Goal: Task Accomplishment & Management: Manage account settings

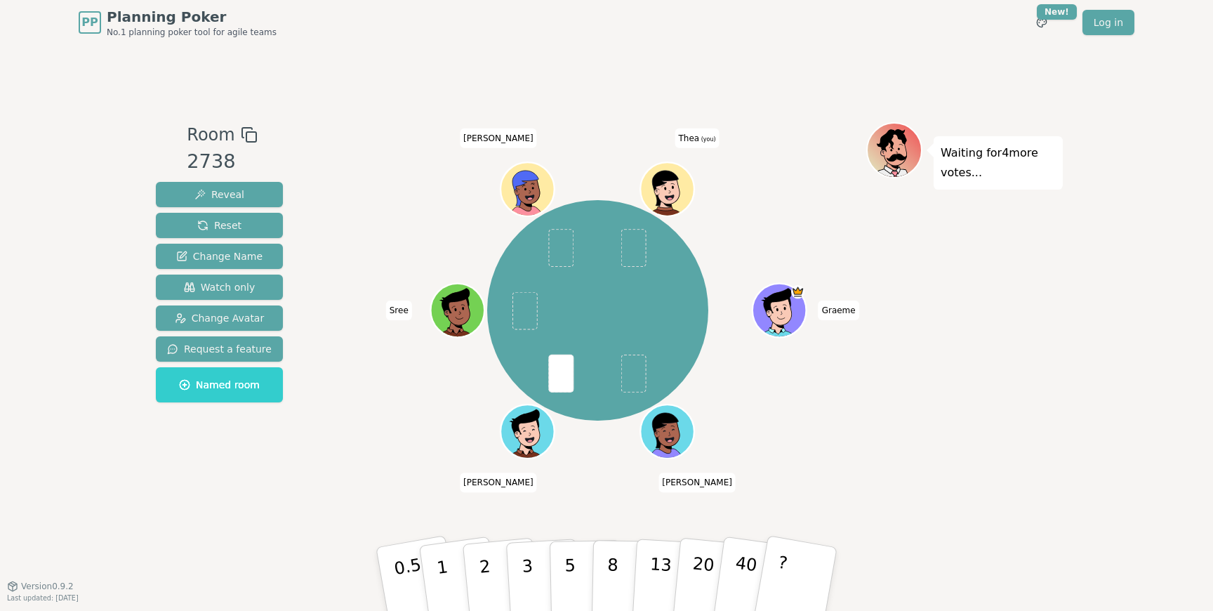
drag, startPoint x: 408, startPoint y: 575, endPoint x: 380, endPoint y: 530, distance: 53.3
click at [408, 574] on p "0.5" at bounding box center [412, 593] width 39 height 79
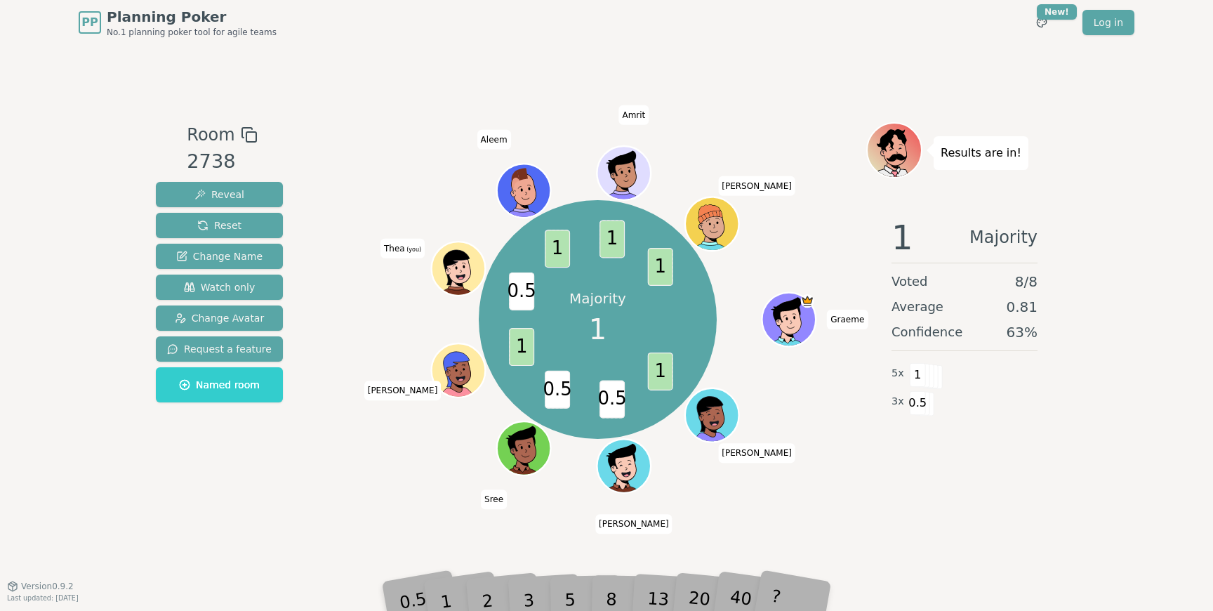
click at [331, 531] on div "Room 2738 Reveal Reset Change Name Watch only Change Avatar Request a feature N…" at bounding box center [606, 315] width 912 height 540
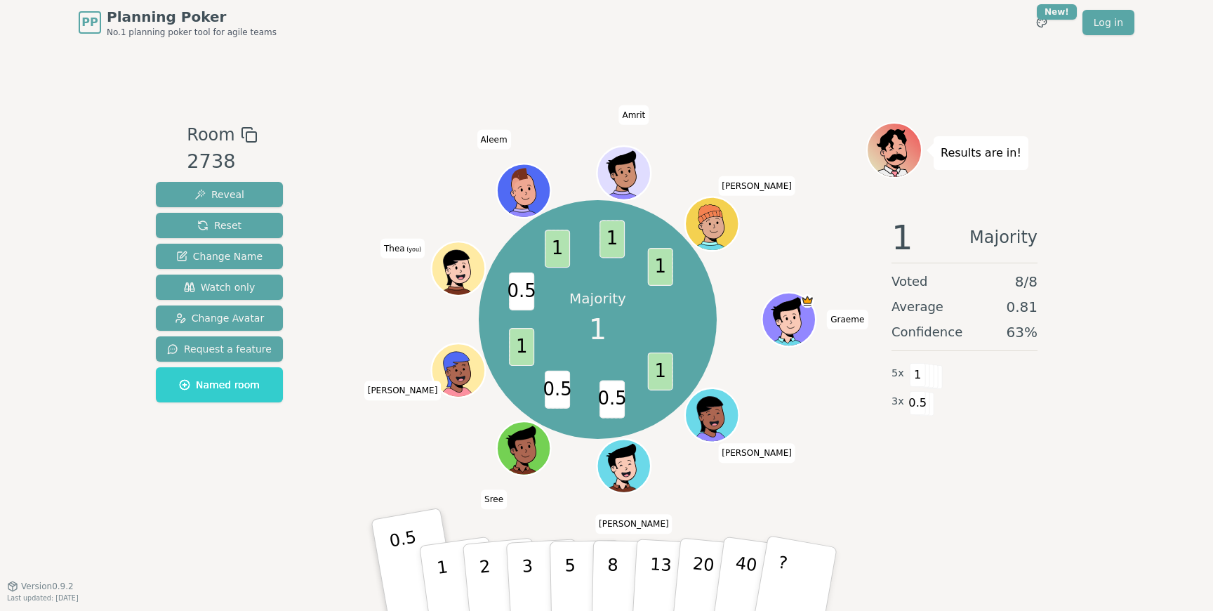
click at [320, 498] on div "Room 2738 Reveal Reset Change Name Watch only Change Avatar Request a feature N…" at bounding box center [606, 315] width 912 height 386
click at [323, 471] on div "Room 2738 Reveal Reset Change Name Watch only Change Avatar Request a feature N…" at bounding box center [606, 315] width 912 height 386
click at [323, 456] on div "Room 2738 Reveal Reset Change Name Watch only Change Avatar Request a feature N…" at bounding box center [606, 315] width 912 height 386
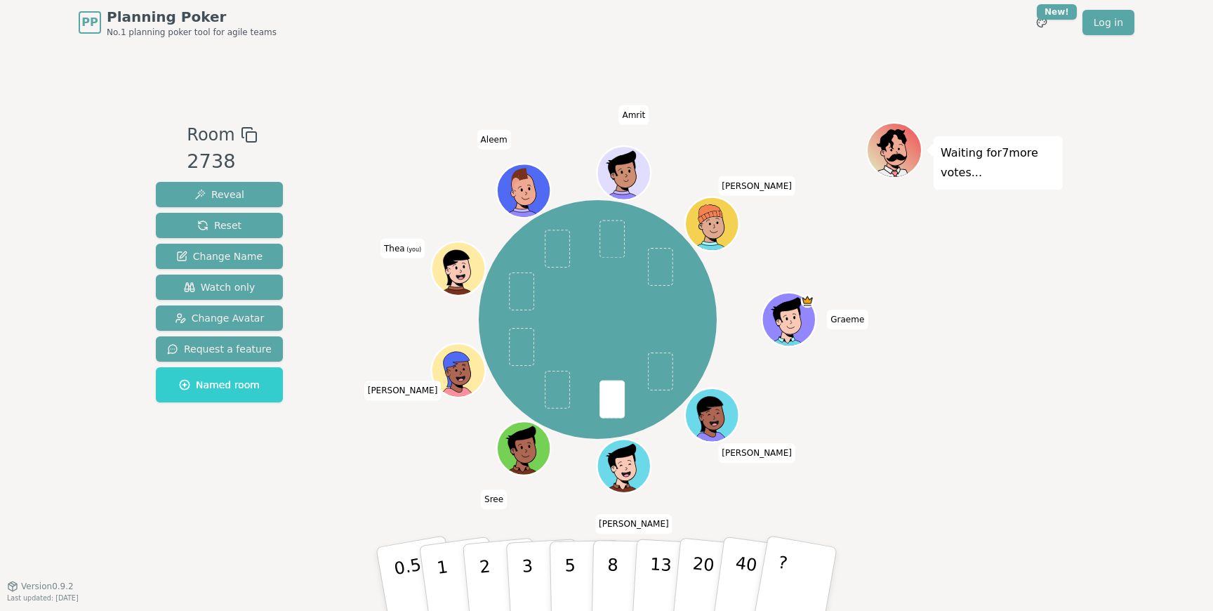
click at [338, 505] on div "Graeme [PERSON_NAME] [PERSON_NAME] (you) [PERSON_NAME] [PERSON_NAME]" at bounding box center [597, 315] width 537 height 386
click at [483, 569] on p "2" at bounding box center [486, 580] width 18 height 76
click at [356, 500] on div "Graeme [PERSON_NAME] [PERSON_NAME] (you) [PERSON_NAME] [PERSON_NAME]" at bounding box center [597, 315] width 537 height 386
click at [273, 501] on div "Room 2738 Reveal Reset Change Name Watch only Change Avatar Request a feature N…" at bounding box center [219, 315] width 138 height 386
click at [515, 567] on button "3" at bounding box center [543, 578] width 76 height 109
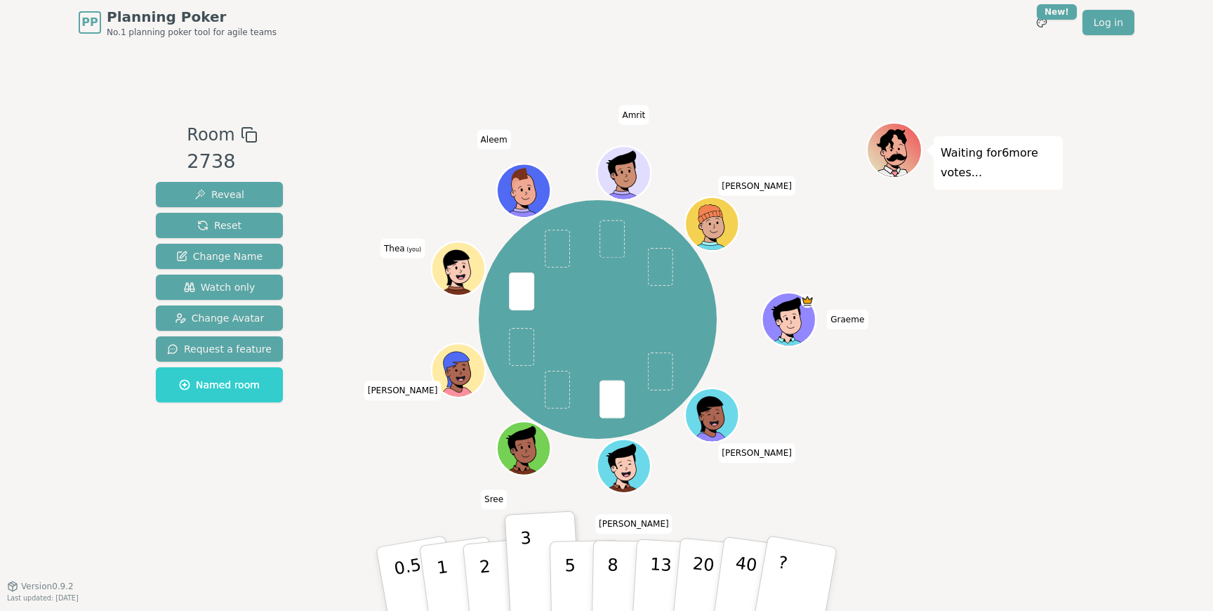
click at [321, 511] on div "Room 2738 Reveal Reset Change Name Watch only Change Avatar Request a feature N…" at bounding box center [606, 315] width 912 height 540
click at [387, 499] on div "Graeme [PERSON_NAME] [PERSON_NAME] (you) [PERSON_NAME] [PERSON_NAME]" at bounding box center [597, 315] width 537 height 386
click at [316, 474] on div "Room 2738 Reveal Reset Change Name Watch only Change Avatar Request a feature N…" at bounding box center [606, 315] width 912 height 386
click at [291, 509] on div "Room 2738 Reveal Reset Change Name Watch only Change Avatar Request a feature N…" at bounding box center [606, 315] width 912 height 540
click at [314, 508] on div "Room 2738 Reveal Reset Change Name Watch only Change Avatar Request a feature N…" at bounding box center [606, 315] width 912 height 540
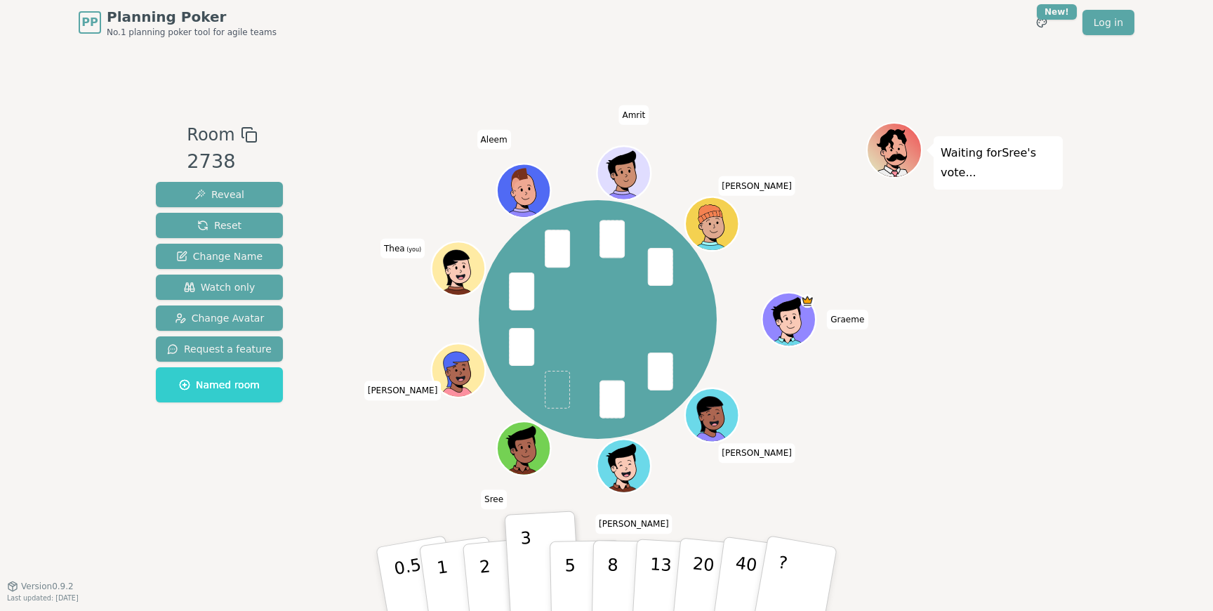
click at [371, 472] on div "Graeme [PERSON_NAME] [PERSON_NAME] (you) [PERSON_NAME] [PERSON_NAME]" at bounding box center [597, 319] width 537 height 344
click at [389, 498] on div "Graeme [PERSON_NAME] [PERSON_NAME] (you) [PERSON_NAME] [PERSON_NAME]" at bounding box center [597, 315] width 537 height 386
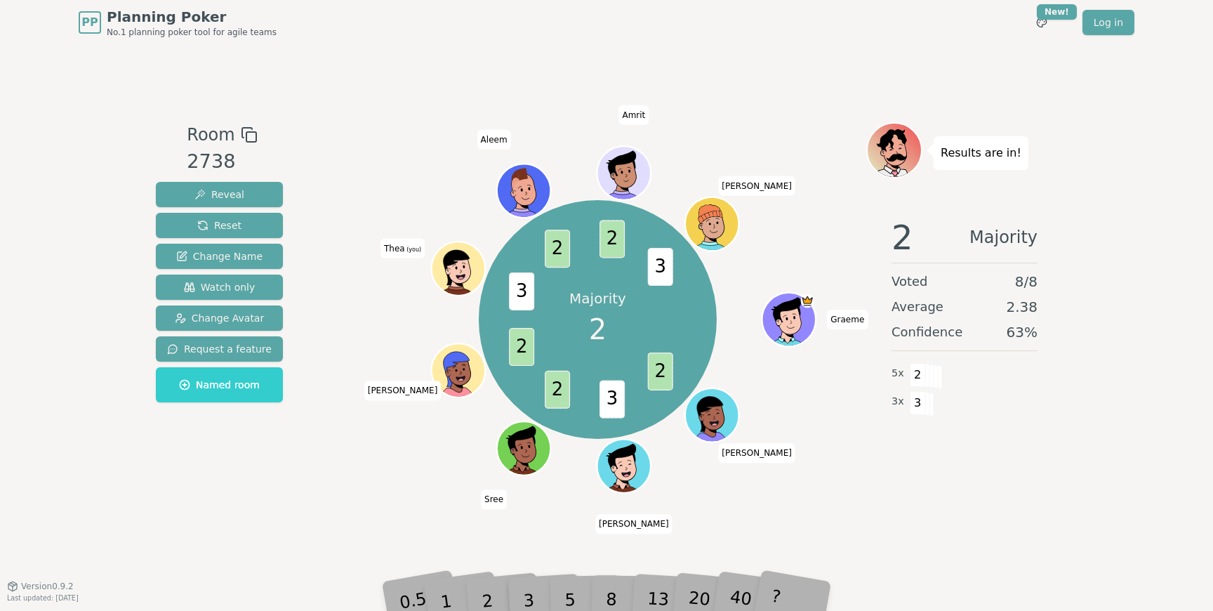
click at [396, 500] on div "Majority 2 2 3 2 2 3 2 2 3 [PERSON_NAME] [PERSON_NAME] (you) [PERSON_NAME] [PER…" at bounding box center [597, 315] width 537 height 386
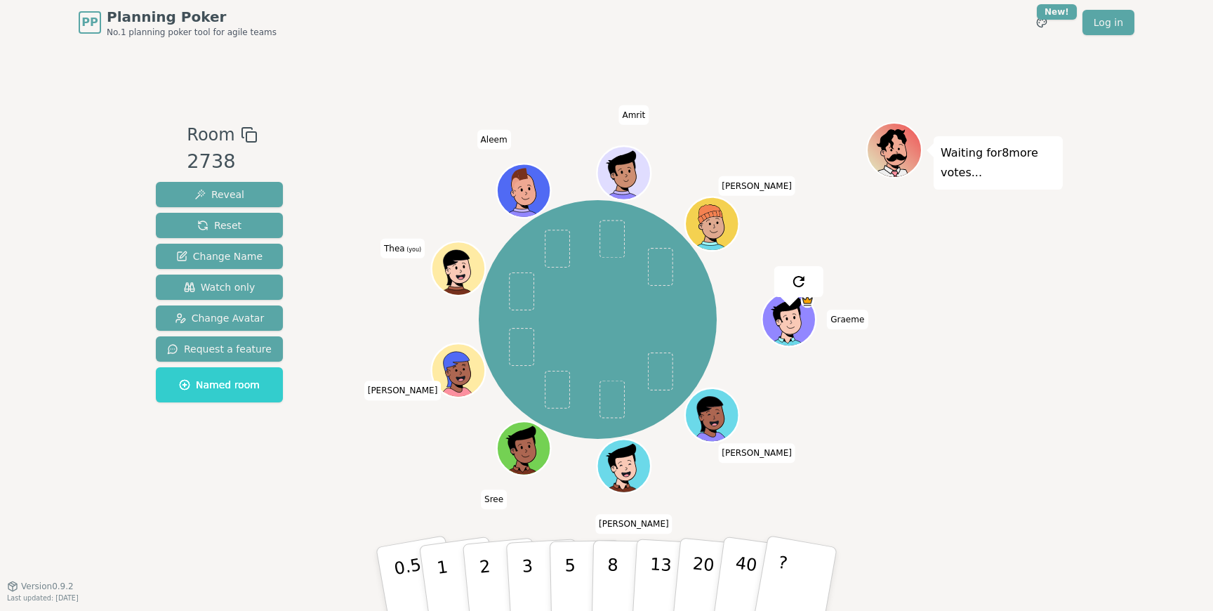
click at [406, 84] on div "Room 2738 Reveal Reset Change Name Watch only Change Avatar Request a feature N…" at bounding box center [606, 315] width 912 height 540
click at [382, 493] on div "Graeme [PERSON_NAME] [PERSON_NAME] (you) [PERSON_NAME] [PERSON_NAME]" at bounding box center [597, 315] width 537 height 386
click at [403, 581] on p "0.5" at bounding box center [409, 579] width 39 height 79
click at [385, 552] on button "0.5" at bounding box center [417, 579] width 88 height 116
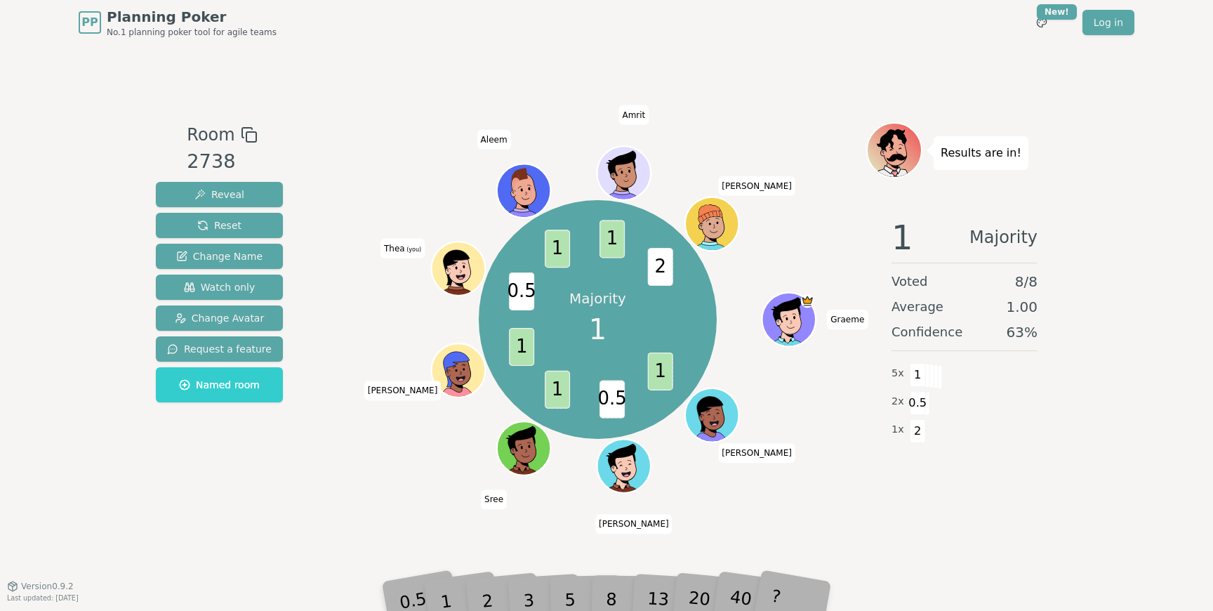
click at [345, 490] on div "Majority 1 1 0.5 1 1 0.5 1 1 2 [DEMOGRAPHIC_DATA][PERSON_NAME] [PERSON_NAME] (y…" at bounding box center [597, 319] width 537 height 344
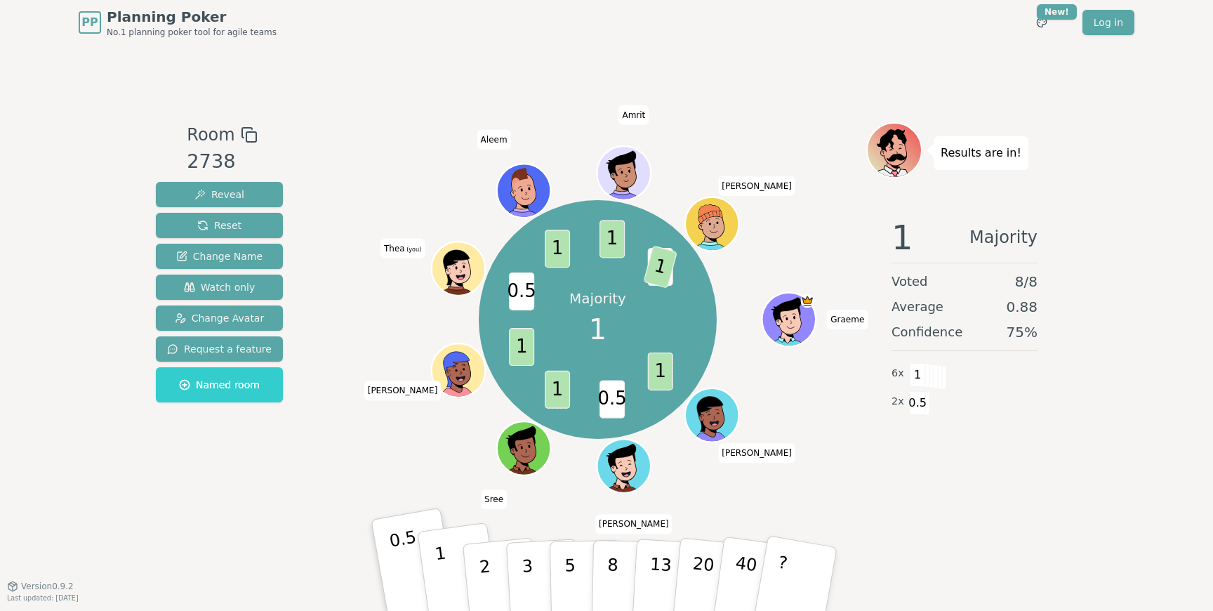
click at [439, 570] on p "1" at bounding box center [444, 580] width 21 height 76
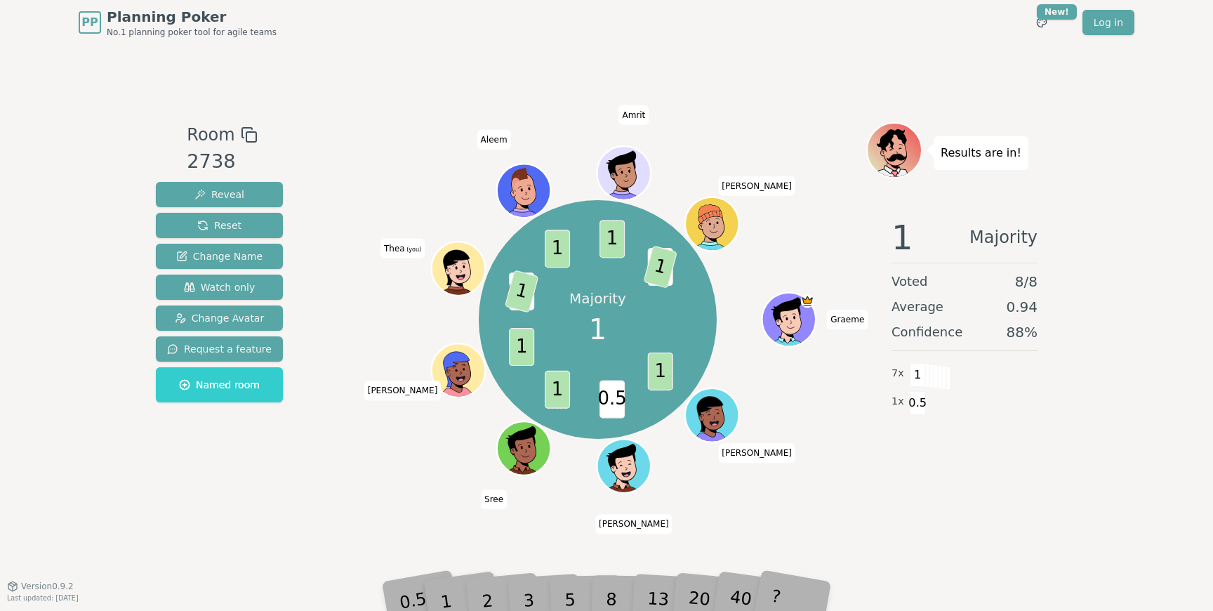
click at [327, 530] on div "Room 2738 Reveal Reset Change Name Watch only Change Avatar Request a feature N…" at bounding box center [606, 315] width 912 height 540
click at [286, 499] on div "Room 2738 Reveal Reset Change Name Watch only Change Avatar Request a feature N…" at bounding box center [606, 315] width 912 height 386
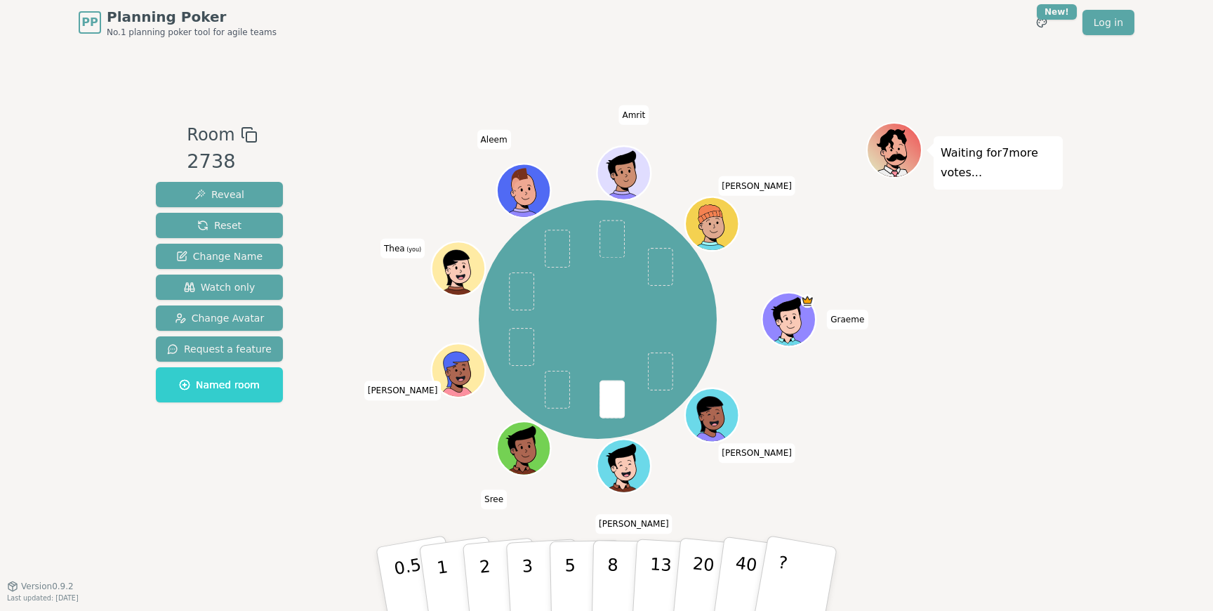
click at [305, 474] on div "Room 2738 Reveal Reset Change Name Watch only Change Avatar Request a feature N…" at bounding box center [606, 315] width 912 height 386
click at [447, 575] on button "1" at bounding box center [459, 579] width 84 height 114
click at [392, 564] on button "0.5" at bounding box center [417, 579] width 88 height 116
click at [321, 495] on div "Room 2738 Reveal Reset Change Name Watch only Change Avatar Request a feature N…" at bounding box center [606, 315] width 912 height 386
click at [247, 498] on div "Room 2738 Reveal Reset Change Name Watch only Change Avatar Request a feature N…" at bounding box center [219, 315] width 138 height 386
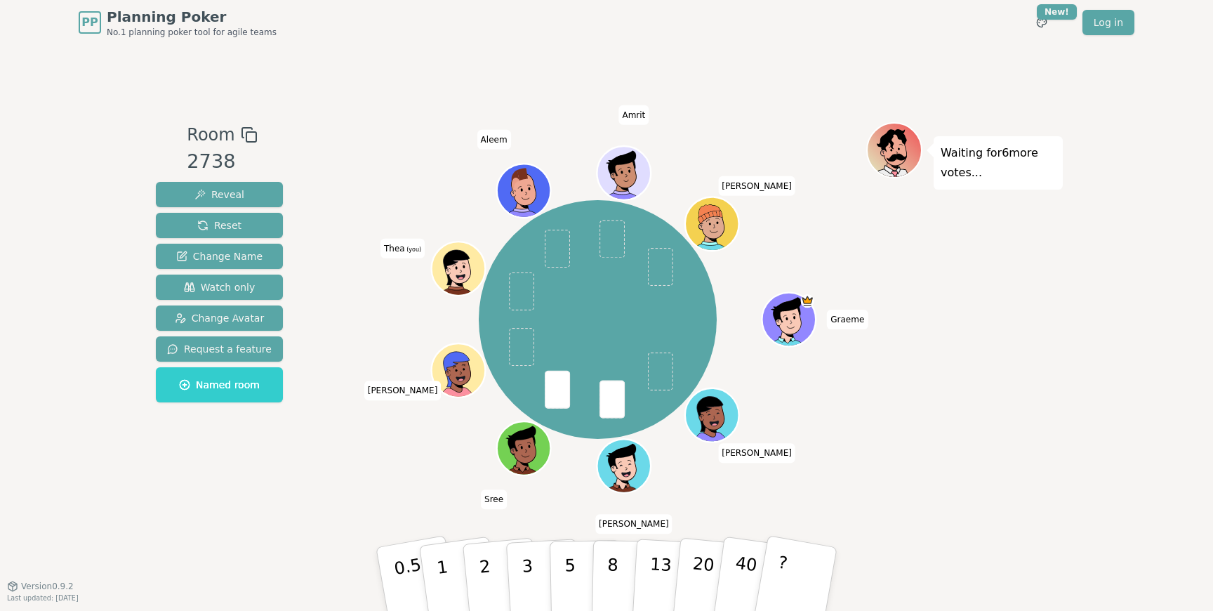
click at [342, 488] on div "Graeme [PERSON_NAME] [PERSON_NAME] (you) [PERSON_NAME] [PERSON_NAME]" at bounding box center [597, 319] width 537 height 344
click at [326, 493] on div "Room 2738 Reveal Reset Change Name Watch only Change Avatar Request a feature N…" at bounding box center [606, 315] width 912 height 386
click at [484, 570] on p "2" at bounding box center [486, 580] width 18 height 76
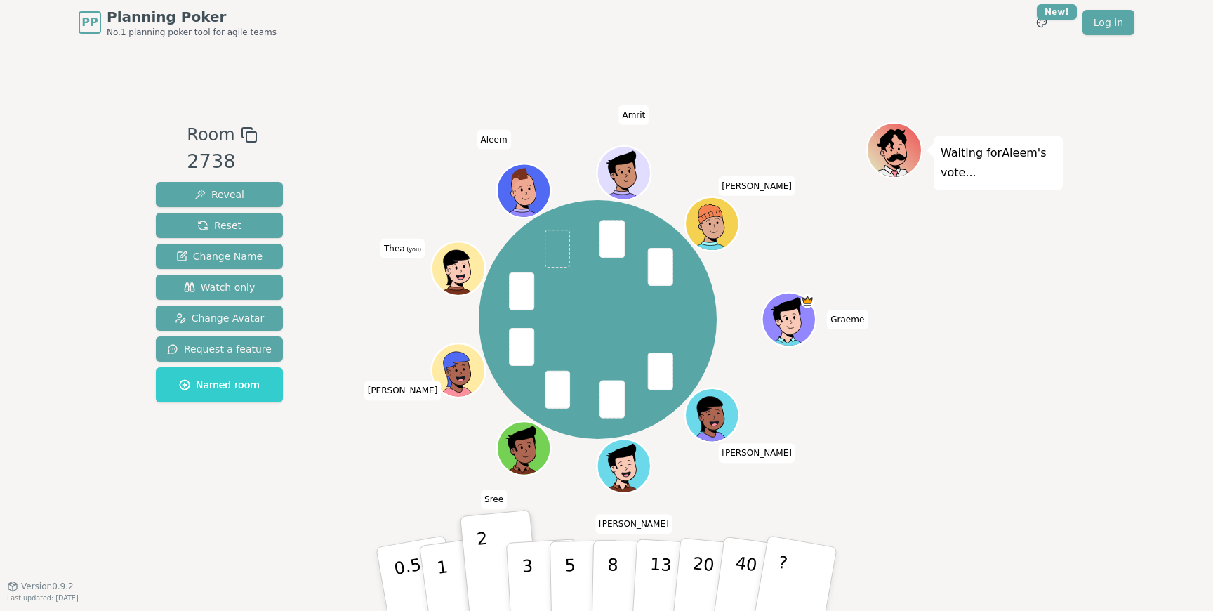
click at [391, 511] on div "Room 2738 Reveal Reset Change Name Watch only Change Avatar Request a feature N…" at bounding box center [606, 315] width 912 height 540
click at [381, 479] on div "Graeme [PERSON_NAME] [PERSON_NAME] (you) [PERSON_NAME] [PERSON_NAME]" at bounding box center [597, 319] width 537 height 344
click at [445, 571] on button "1" at bounding box center [459, 579] width 84 height 114
click at [350, 469] on div "Graeme [PERSON_NAME] [PERSON_NAME] (you) [PERSON_NAME] [PERSON_NAME]" at bounding box center [597, 319] width 537 height 344
click at [260, 314] on button "Change Avatar" at bounding box center [219, 317] width 127 height 25
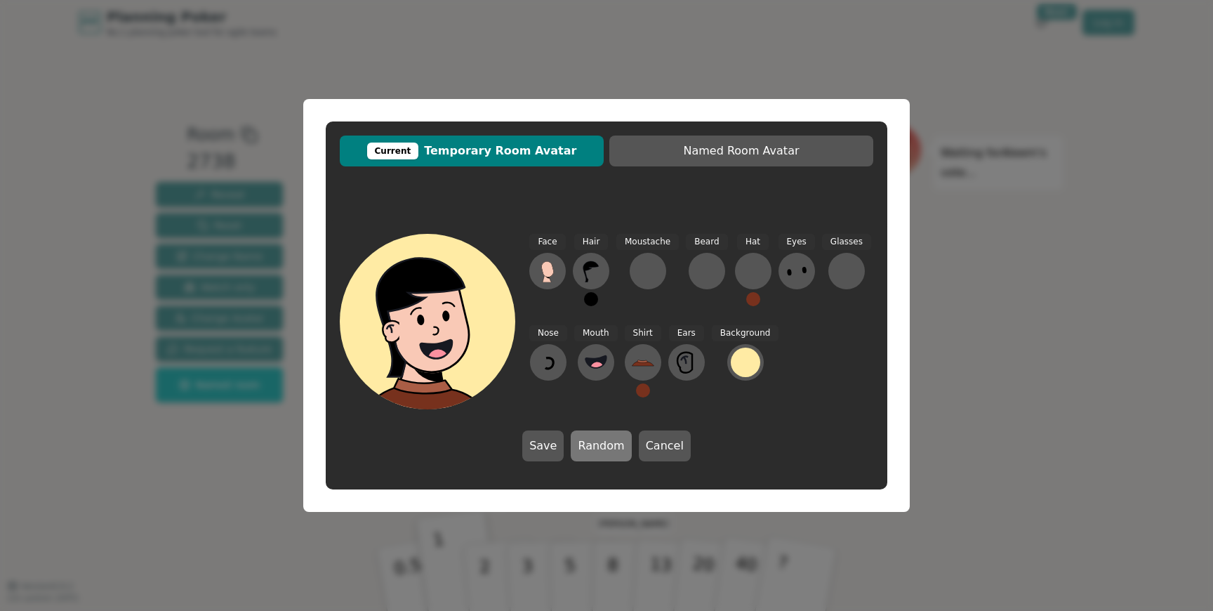
click at [610, 438] on button "Random" at bounding box center [601, 445] width 60 height 31
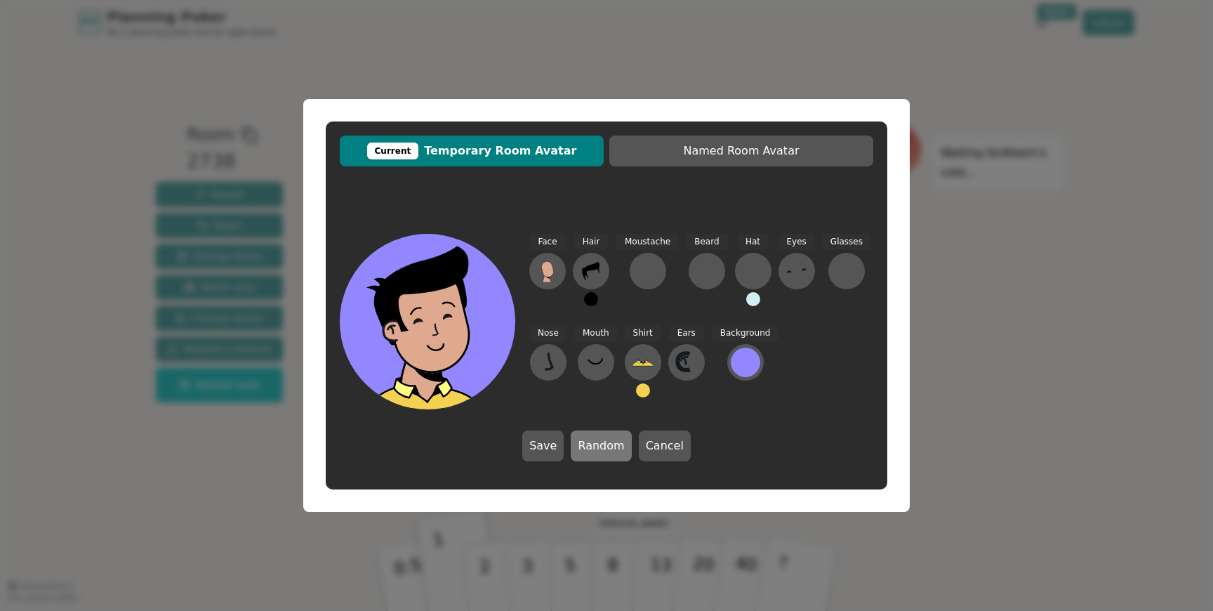
click at [610, 443] on button "Random" at bounding box center [601, 445] width 60 height 31
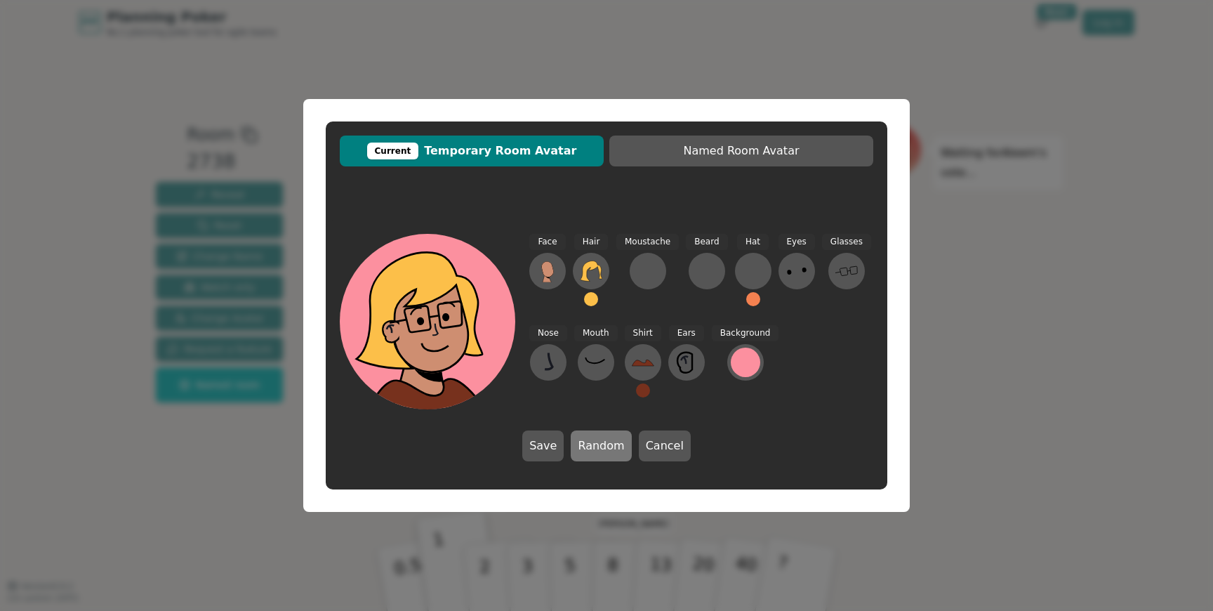
click at [610, 444] on button "Random" at bounding box center [601, 445] width 60 height 31
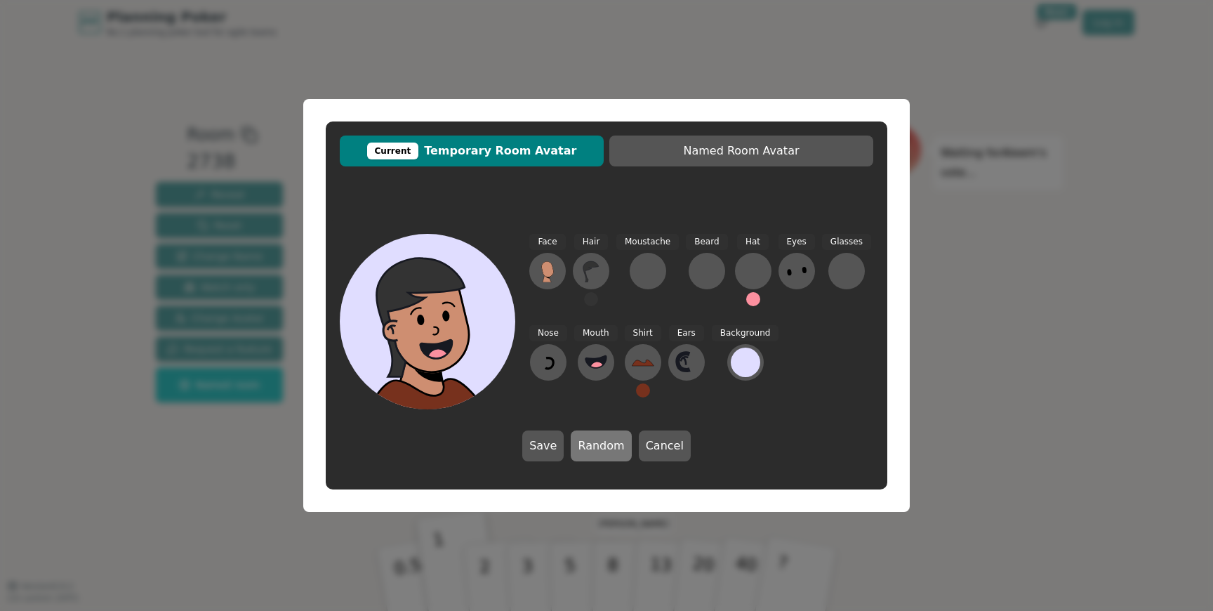
click at [610, 444] on button "Random" at bounding box center [601, 445] width 60 height 31
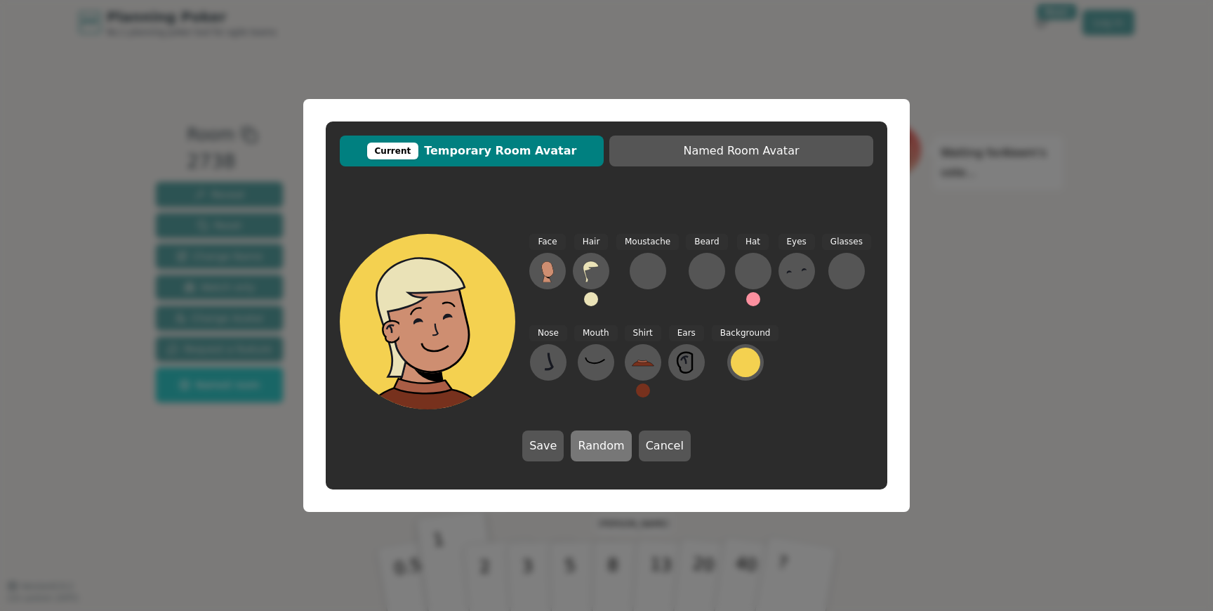
click at [610, 444] on button "Random" at bounding box center [601, 445] width 60 height 31
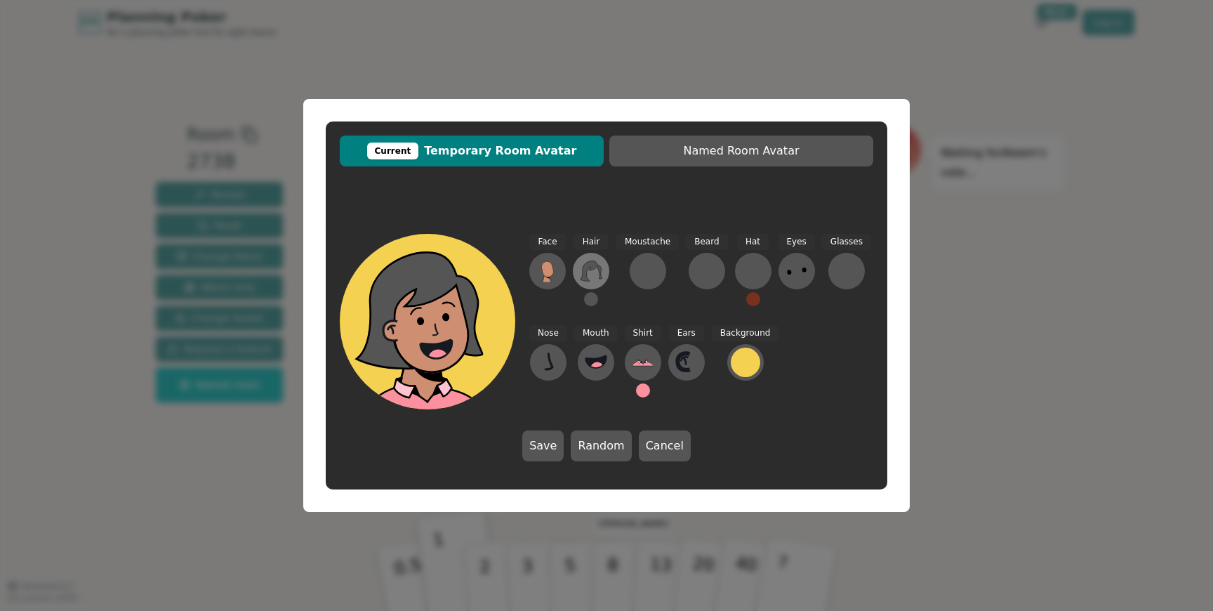
click at [599, 260] on icon at bounding box center [591, 271] width 22 height 22
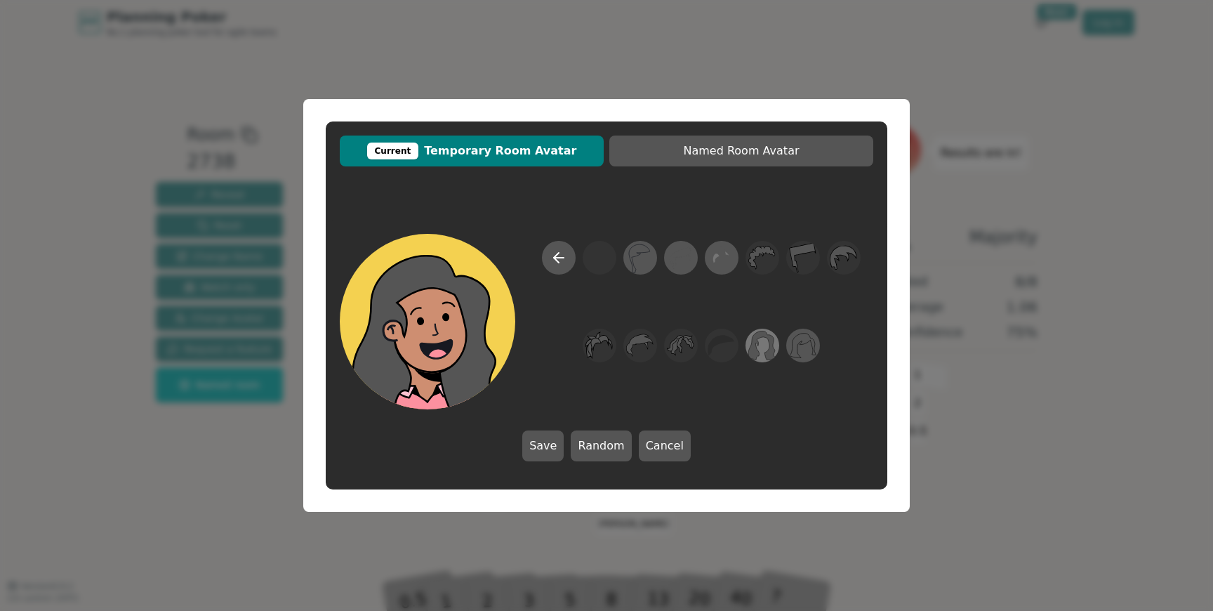
click at [759, 351] on icon at bounding box center [761, 346] width 27 height 32
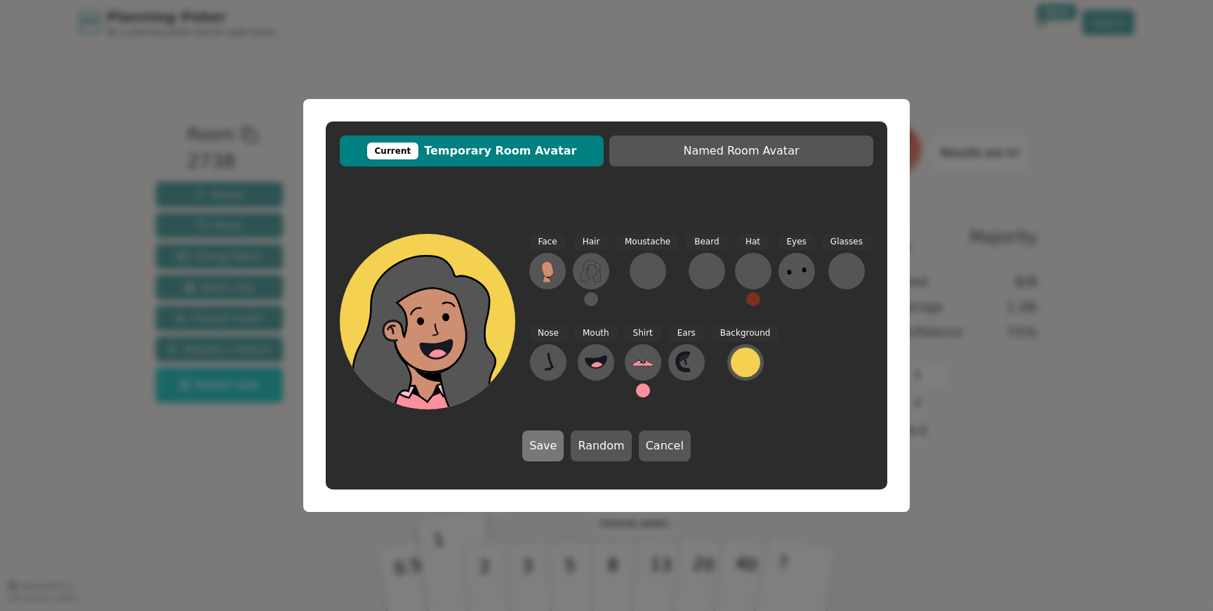
click at [547, 451] on button "Save" at bounding box center [542, 445] width 41 height 31
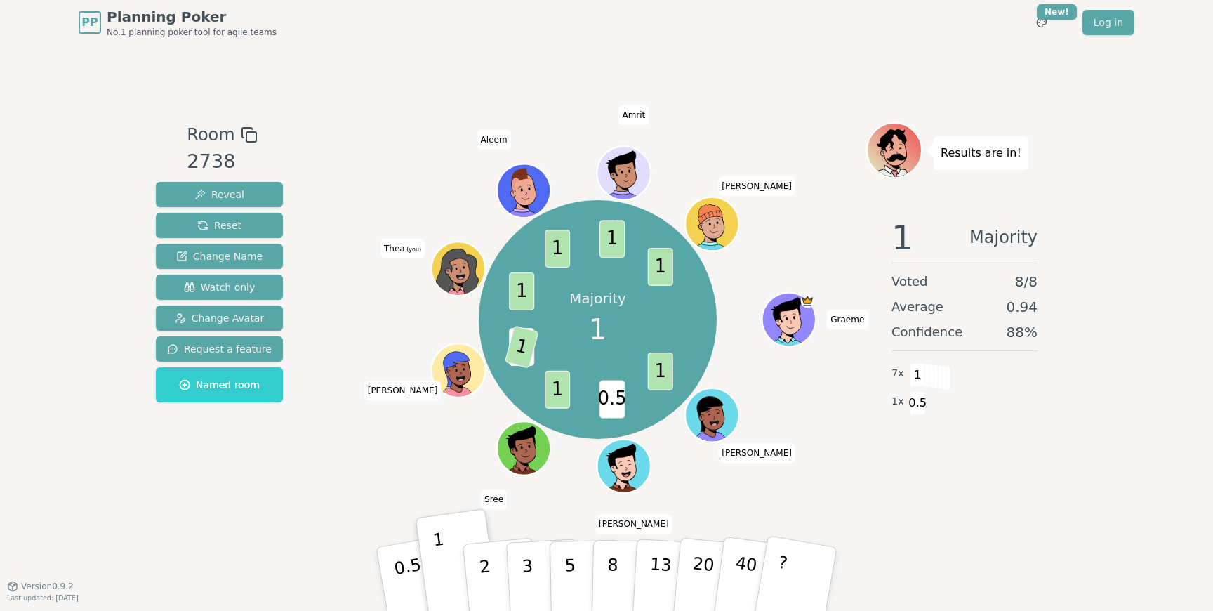
click at [292, 498] on div "Room 2738 Reveal Reset Change Name Watch only Change Avatar Request a feature N…" at bounding box center [606, 315] width 912 height 386
click at [331, 505] on div "Majority 1 1 0.5 1 2 1 1 1 1 1 [PERSON_NAME] [PERSON_NAME] (you) [PERSON_NAME] …" at bounding box center [597, 315] width 537 height 386
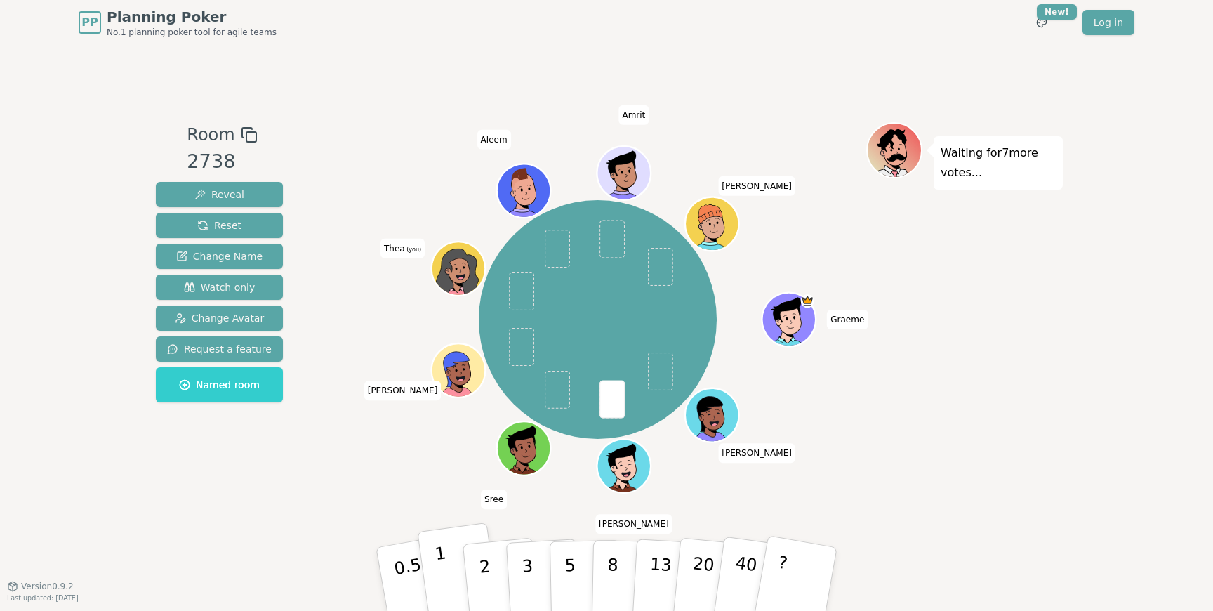
click at [448, 557] on button "1" at bounding box center [459, 579] width 84 height 114
click at [359, 470] on div "Graeme [PERSON_NAME] [PERSON_NAME] (you) [PERSON_NAME] [PERSON_NAME]" at bounding box center [597, 319] width 537 height 344
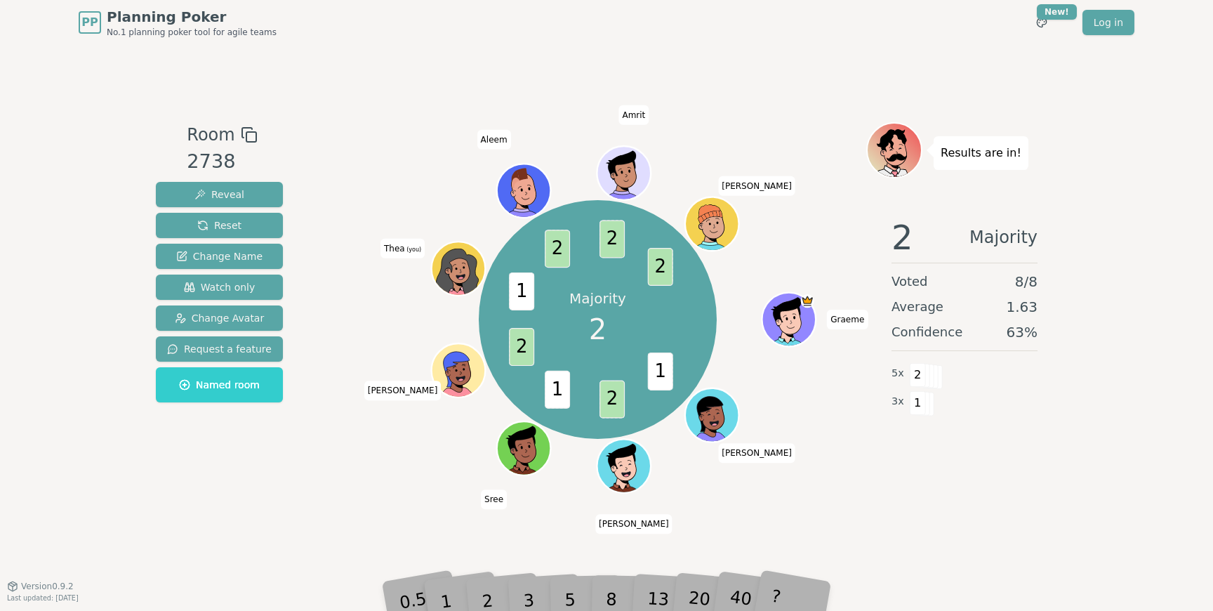
click at [371, 505] on div "Majority 2 1 2 1 2 1 2 2 2 Graeme [PERSON_NAME] [PERSON_NAME] (you) [PERSON_NAM…" at bounding box center [597, 315] width 537 height 386
click at [486, 601] on div "2" at bounding box center [501, 578] width 46 height 53
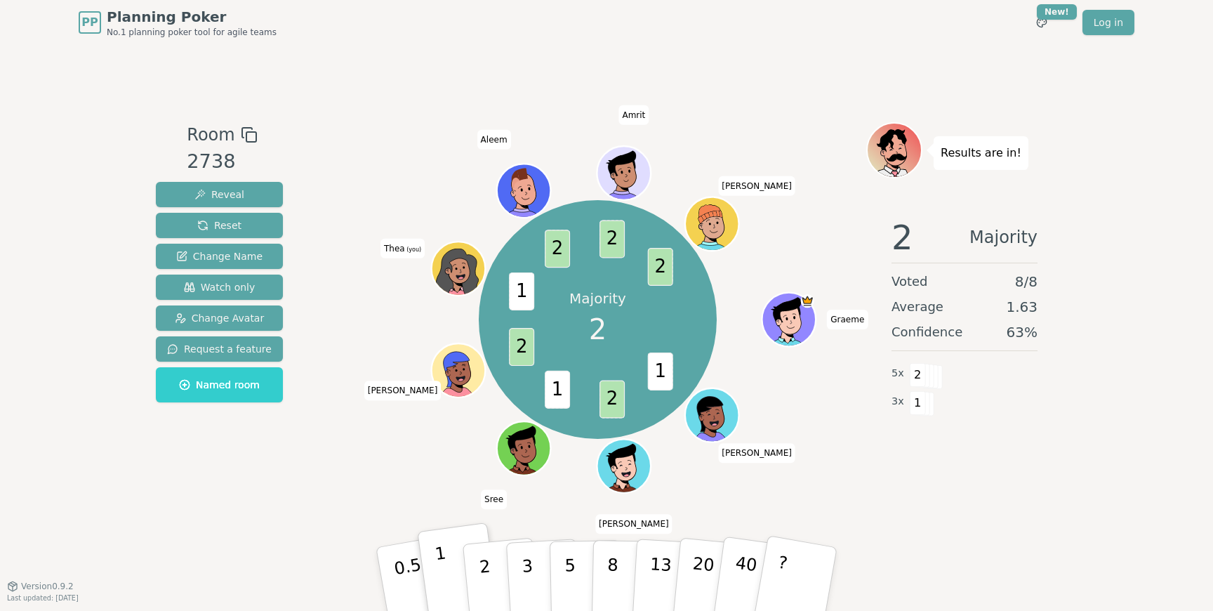
click at [485, 532] on button "1" at bounding box center [459, 579] width 84 height 114
click at [486, 562] on p "2" at bounding box center [486, 580] width 18 height 76
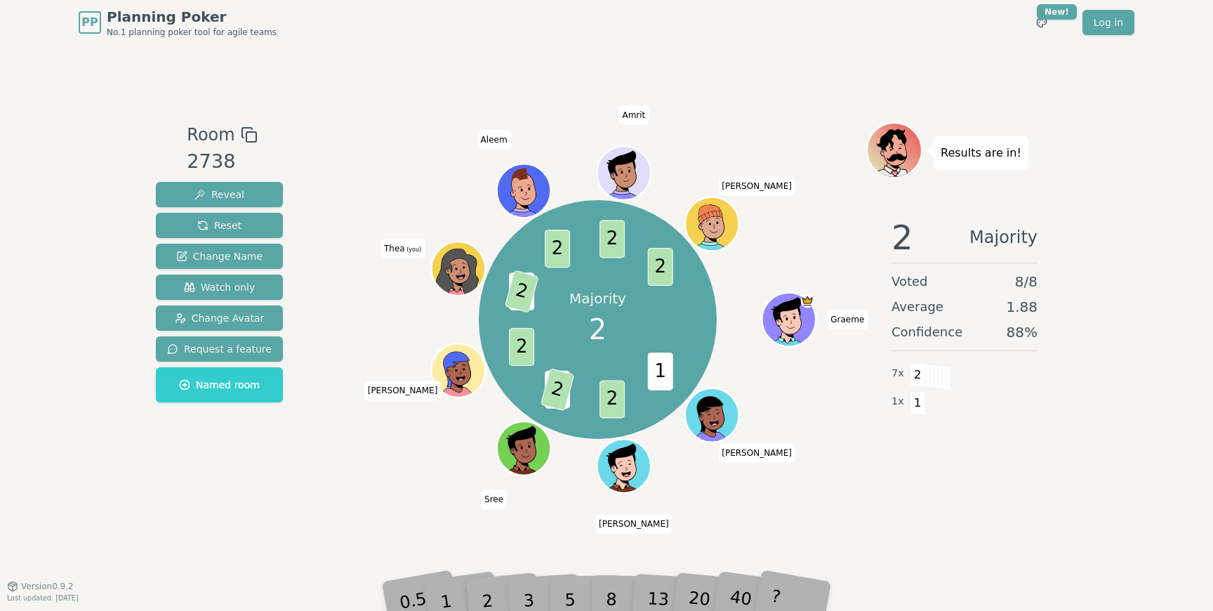
click at [355, 526] on div "Room 2738 Reveal Reset Change Name Watch only Change Avatar Request a feature N…" at bounding box center [606, 315] width 912 height 540
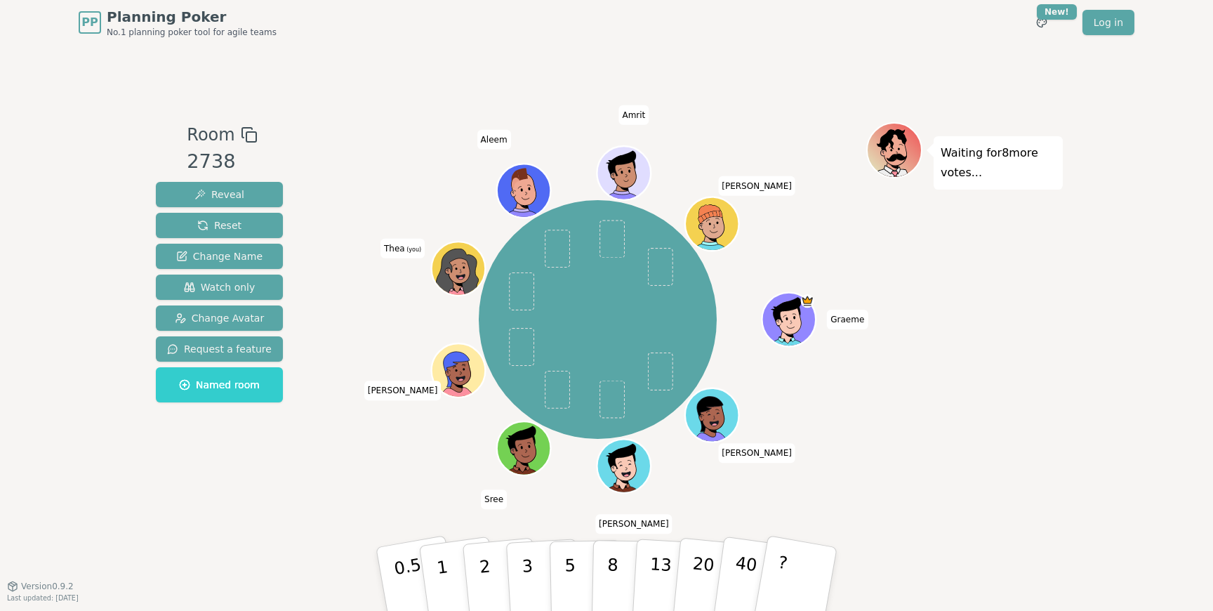
click at [253, 493] on div "Room 2738 Reveal Reset Change Name Watch only Change Avatar Request a feature N…" at bounding box center [219, 315] width 138 height 386
click at [225, 502] on div "Room 2738 Reveal Reset Change Name Watch only Change Avatar Request a feature N…" at bounding box center [219, 315] width 138 height 386
click at [237, 508] on div "Room 2738 Reveal Reset Change Name Watch only Change Avatar Request a feature N…" at bounding box center [606, 315] width 912 height 540
